Goal: Task Accomplishment & Management: Use online tool/utility

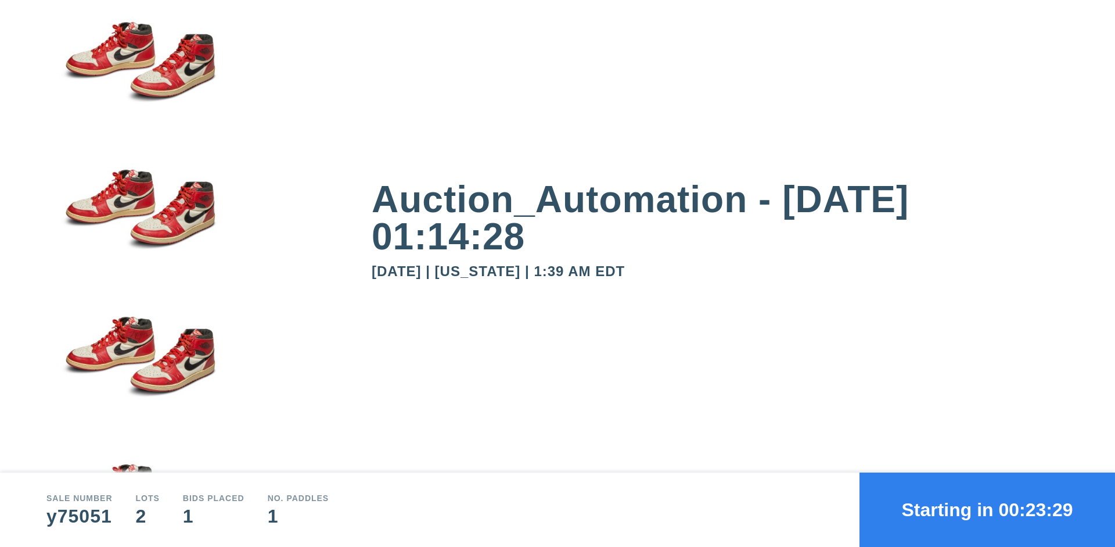
click at [987, 509] on button "Starting in 00:23:29" at bounding box center [988, 509] width 256 height 74
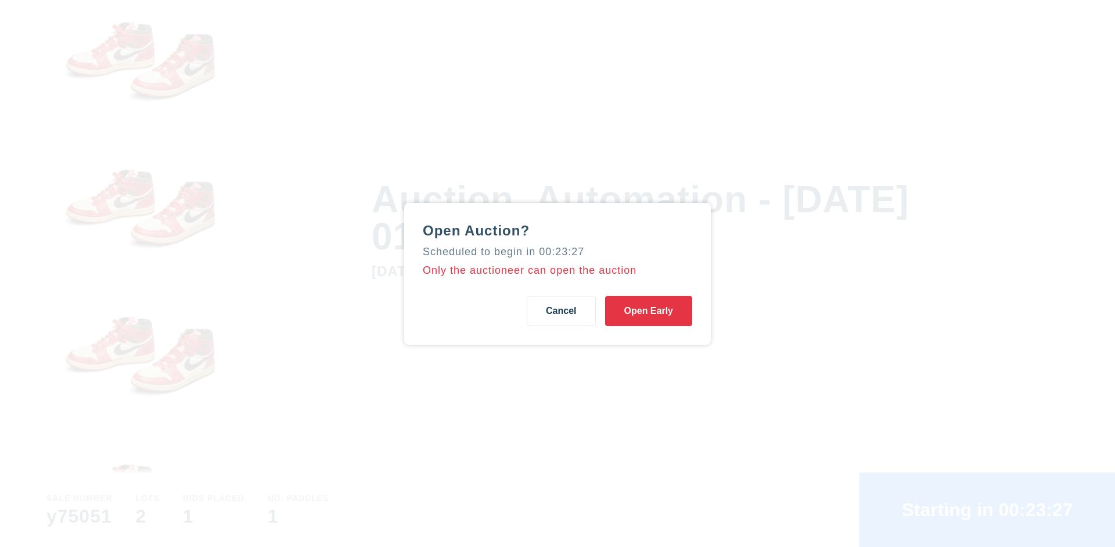
click at [649, 310] on button "Open Early" at bounding box center [648, 311] width 87 height 30
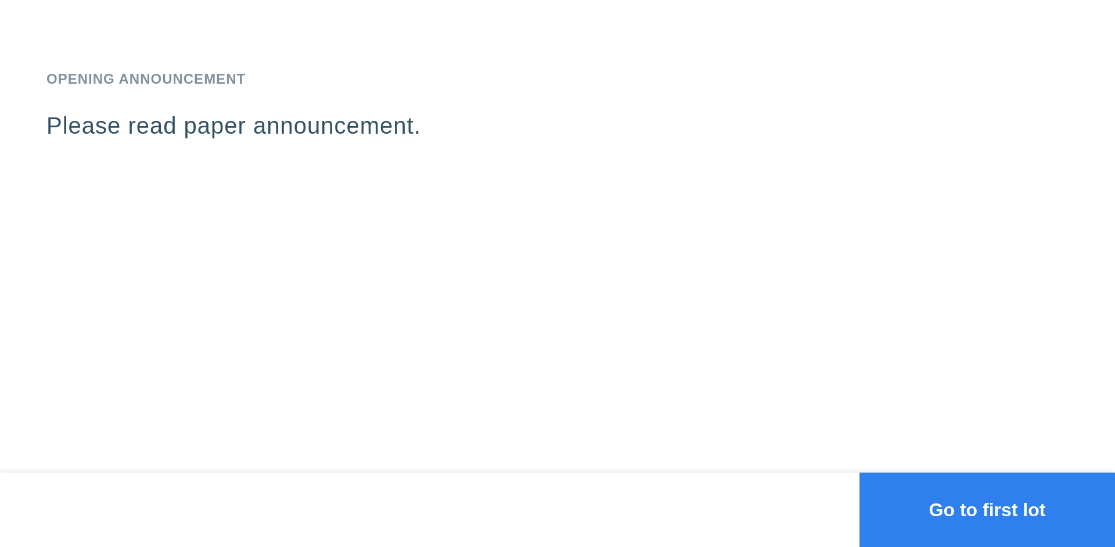
click at [987, 509] on button "Go to first lot" at bounding box center [988, 509] width 256 height 74
